Goal: Check status: Check status

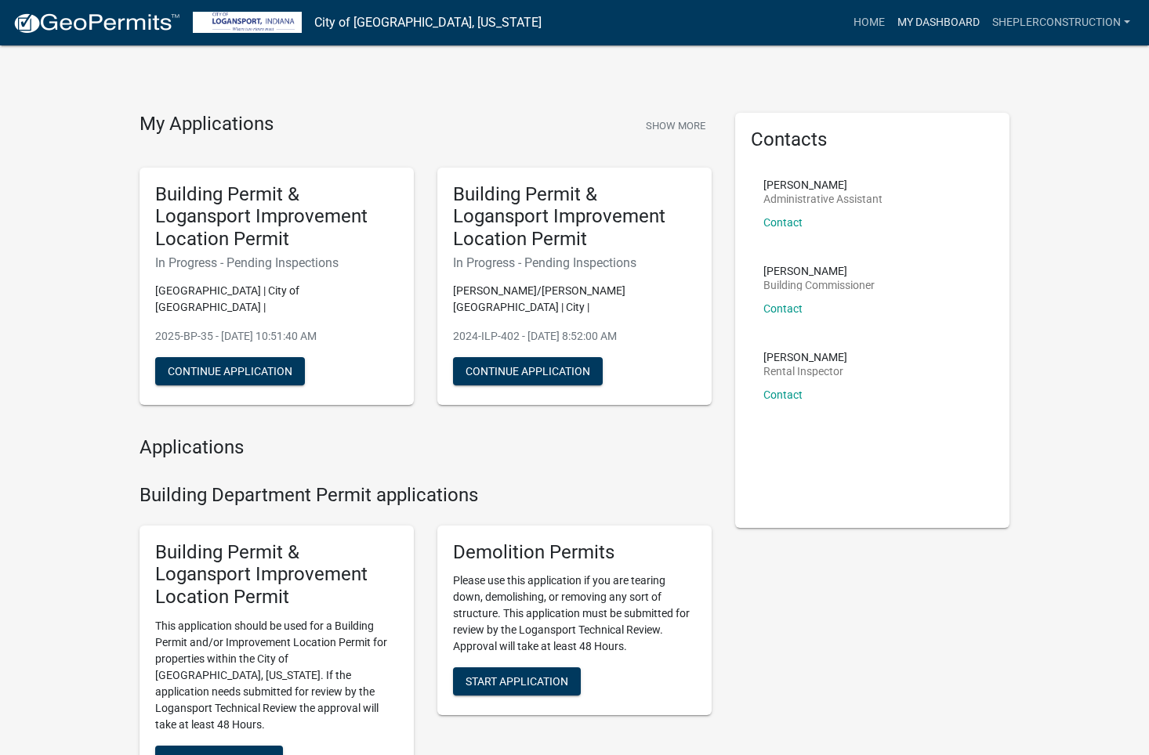
click at [941, 24] on link "My Dashboard" at bounding box center [938, 23] width 95 height 30
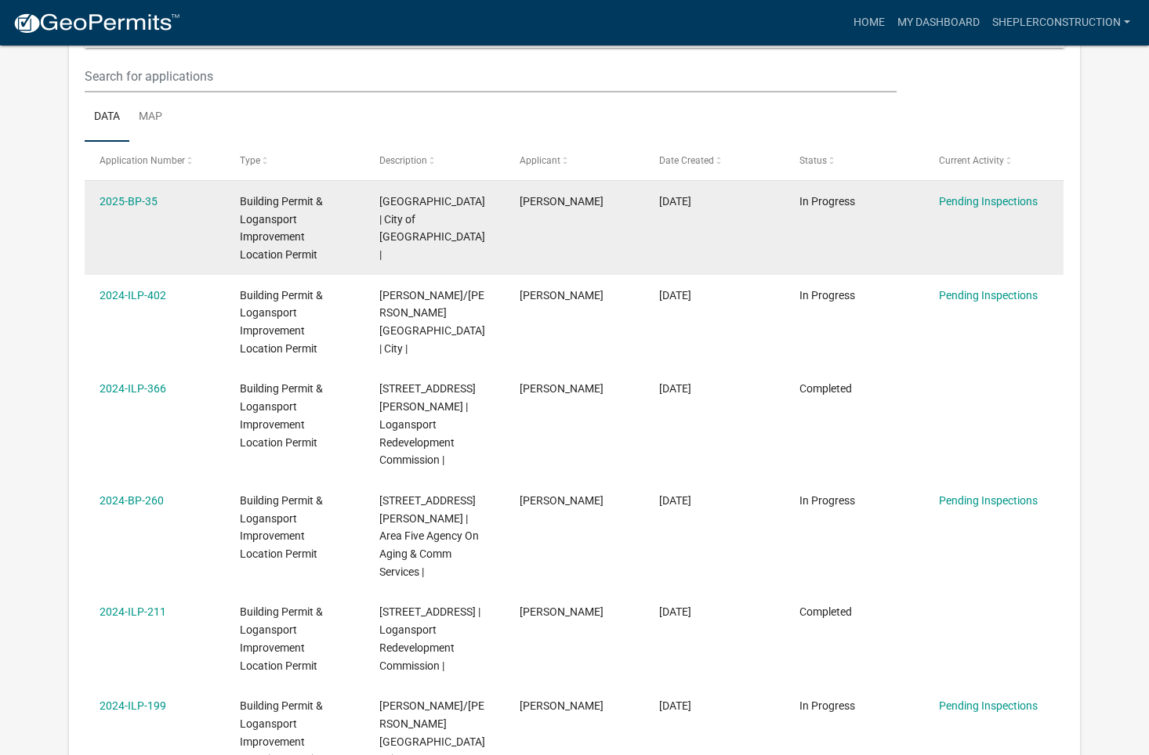
scroll to position [208, 0]
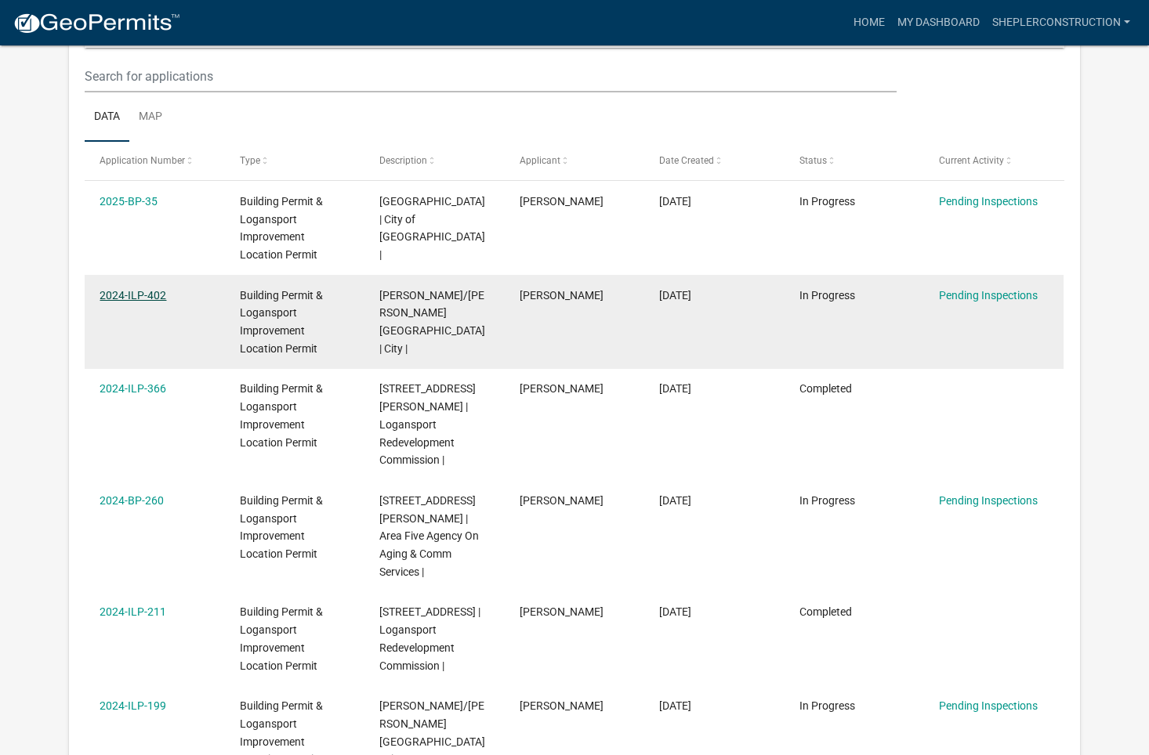
click at [129, 295] on link "2024-ILP-402" at bounding box center [133, 295] width 67 height 13
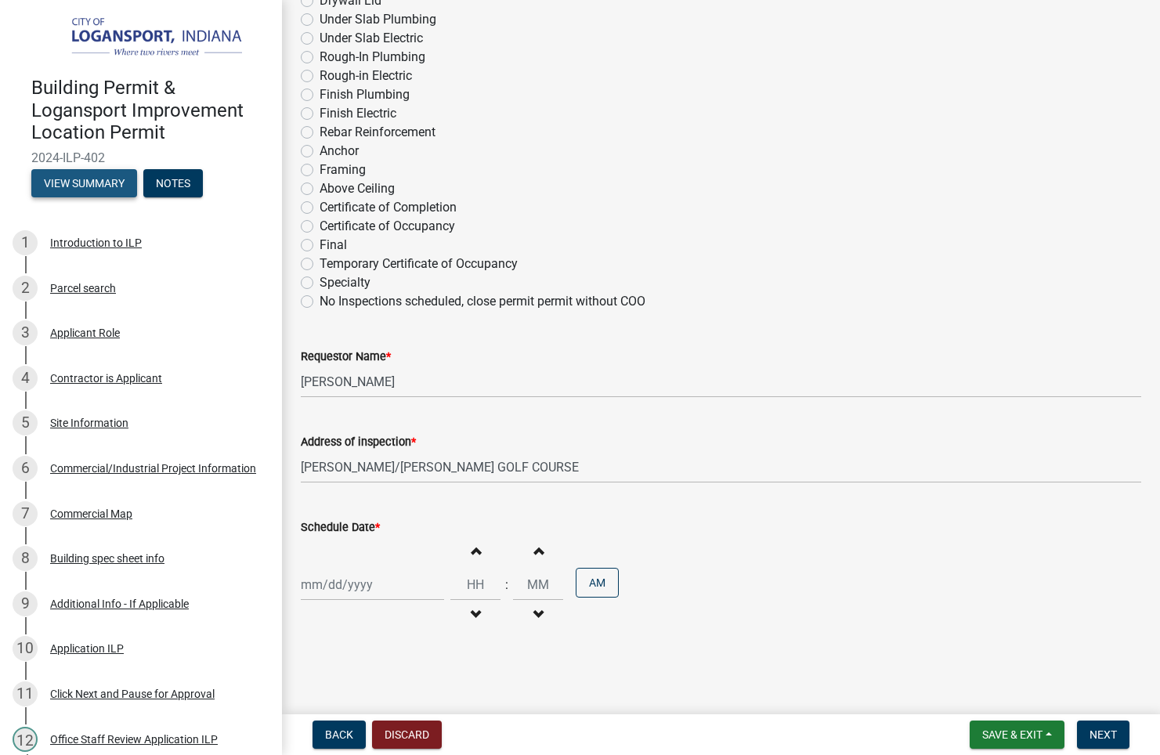
click at [92, 181] on button "View Summary" at bounding box center [84, 183] width 106 height 28
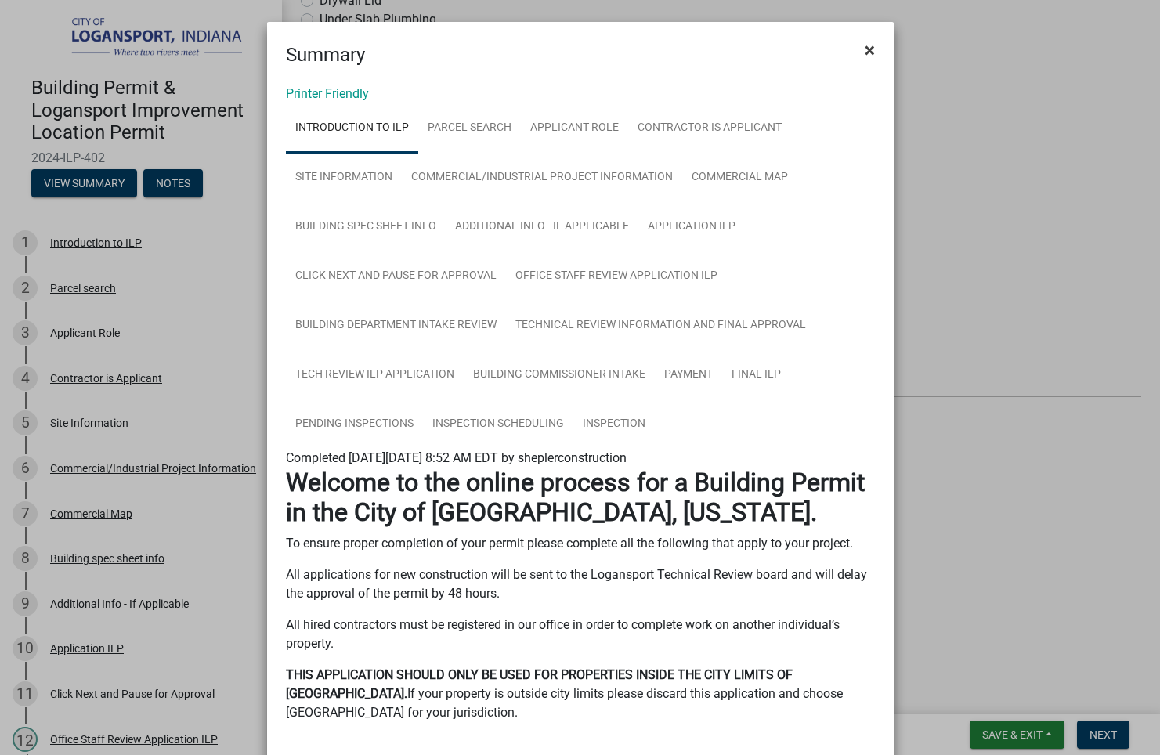
click at [865, 50] on span "×" at bounding box center [870, 50] width 10 height 22
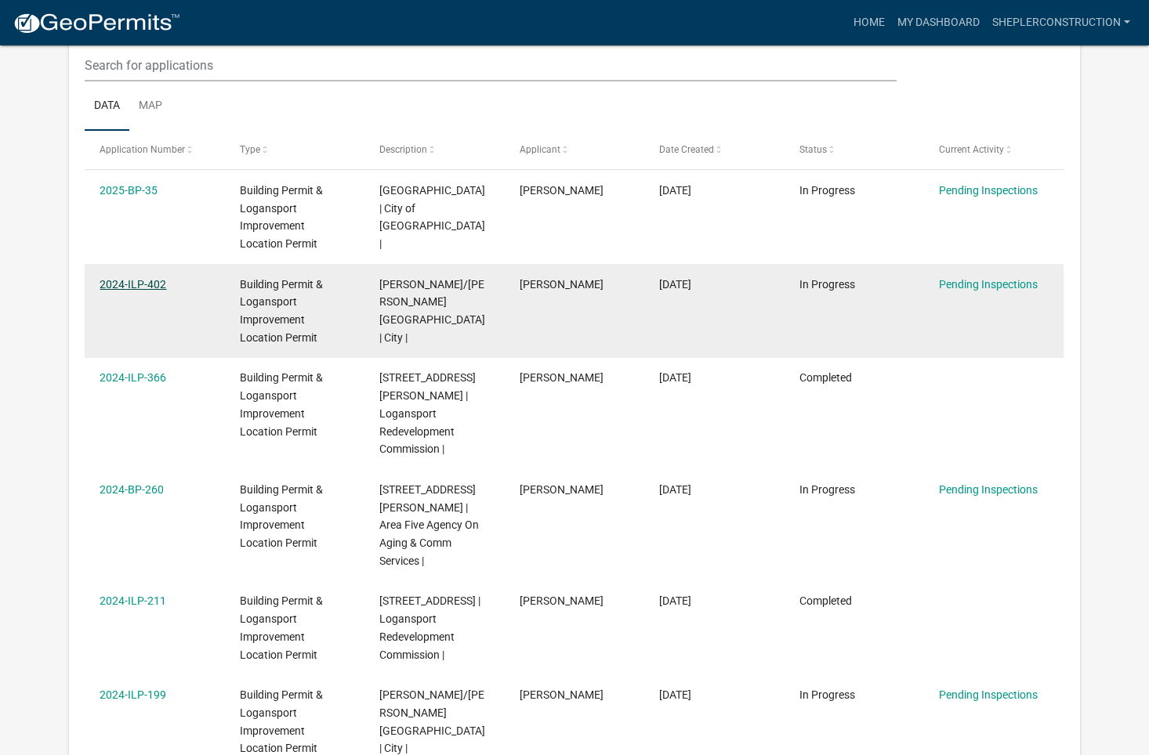
scroll to position [78, 0]
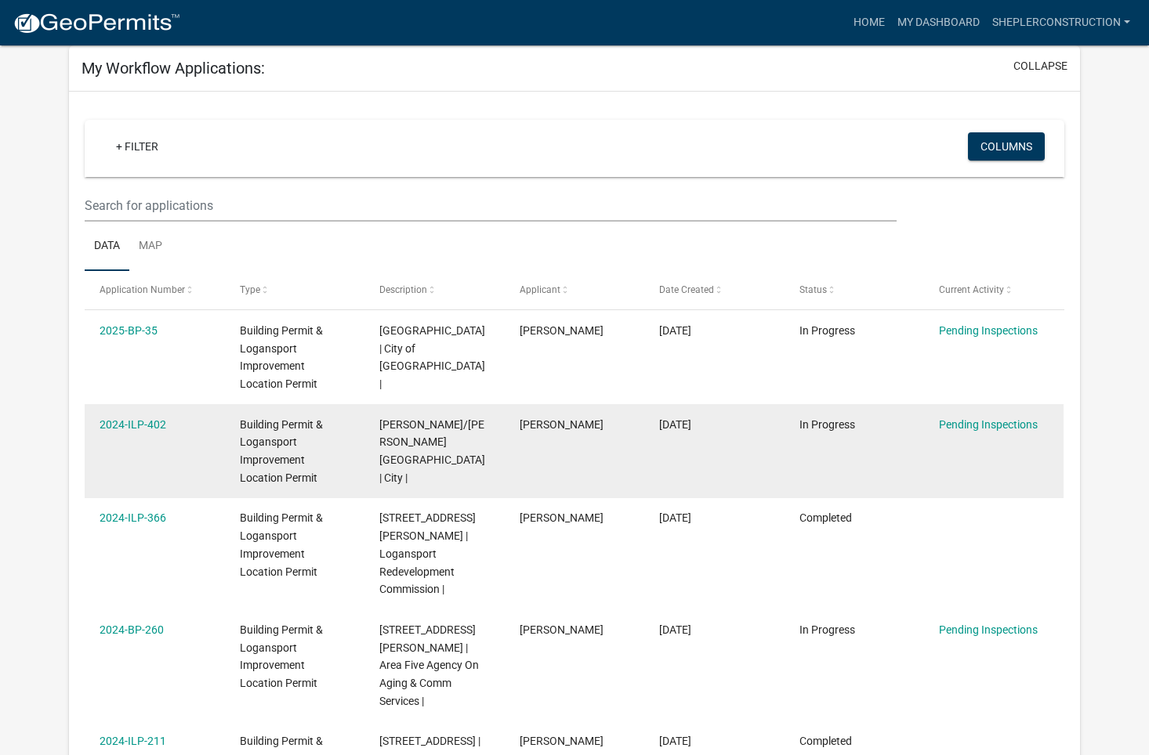
drag, startPoint x: 136, startPoint y: 425, endPoint x: 103, endPoint y: 487, distance: 70.1
click at [103, 487] on datatable-body-cell "2024-ILP-402" at bounding box center [154, 451] width 139 height 94
click at [116, 427] on link "2024-ILP-402" at bounding box center [133, 424] width 67 height 13
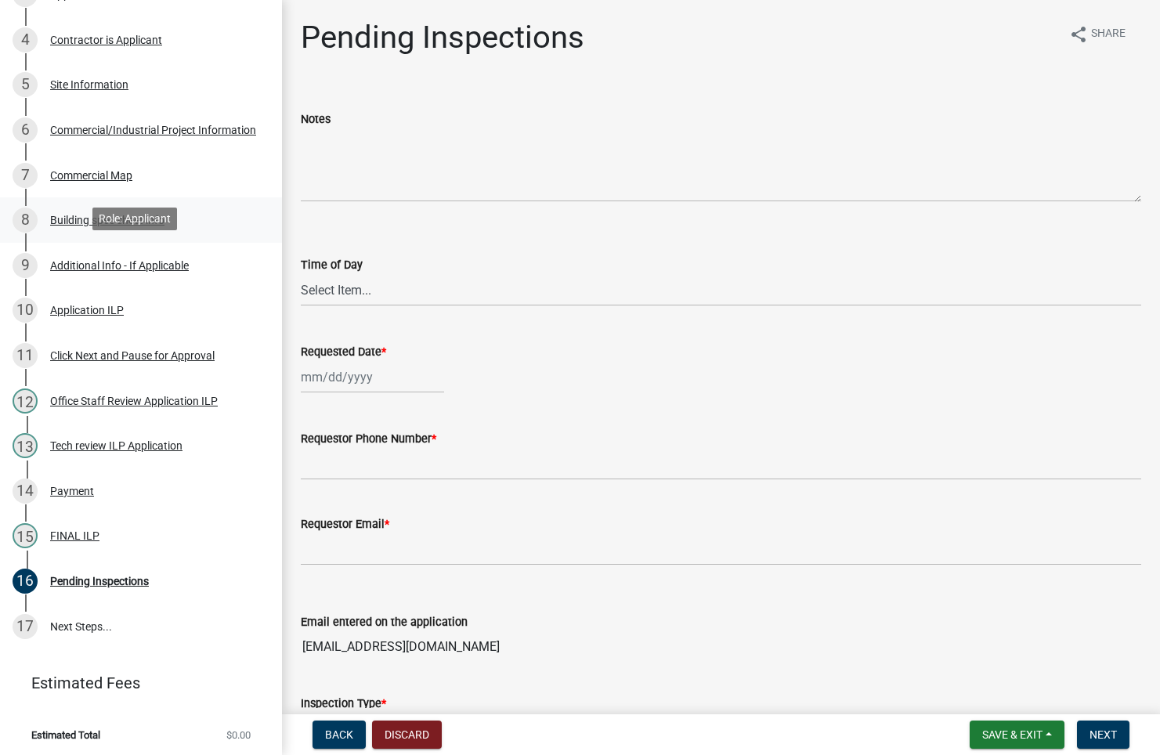
scroll to position [340, 0]
click at [87, 532] on div "FINAL ILP" at bounding box center [74, 534] width 49 height 11
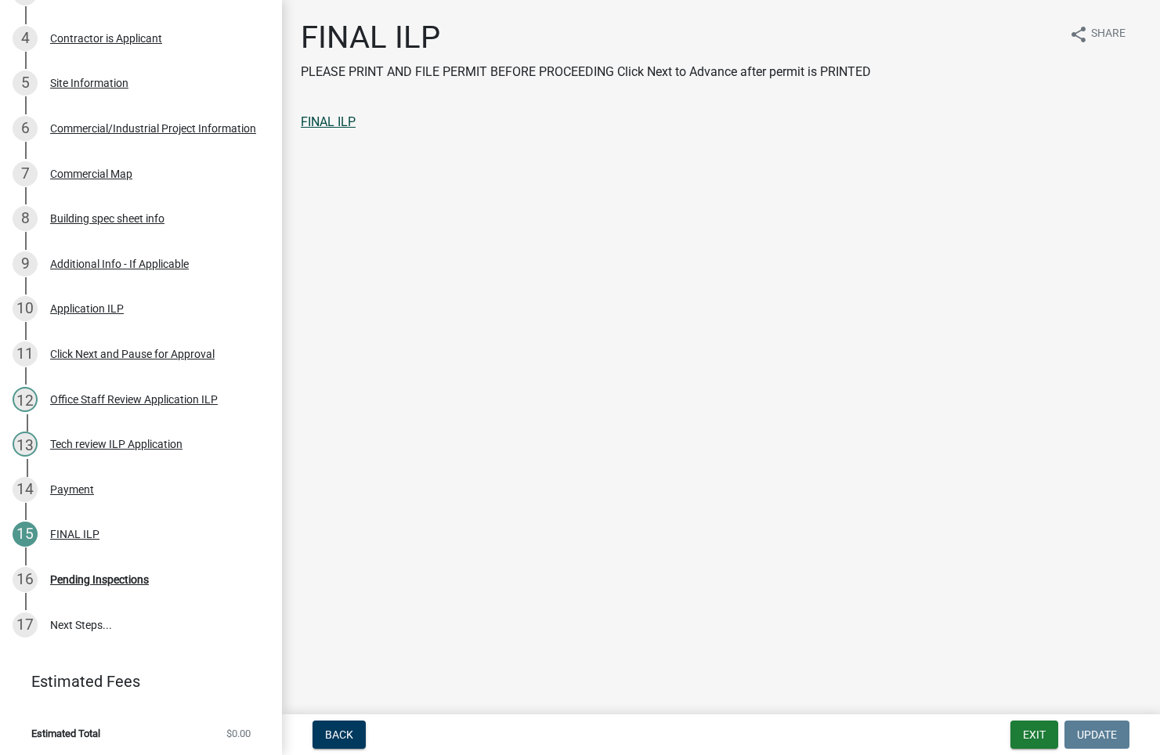
click at [325, 121] on link "FINAL ILP" at bounding box center [328, 121] width 55 height 15
